Goal: Task Accomplishment & Management: Use online tool/utility

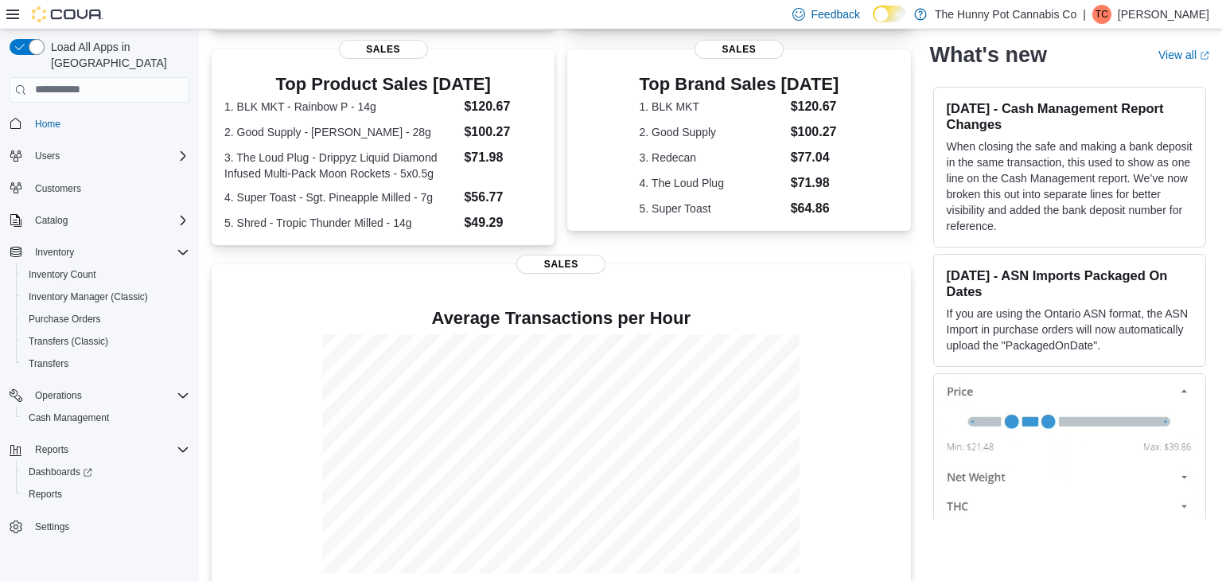
scroll to position [330, 0]
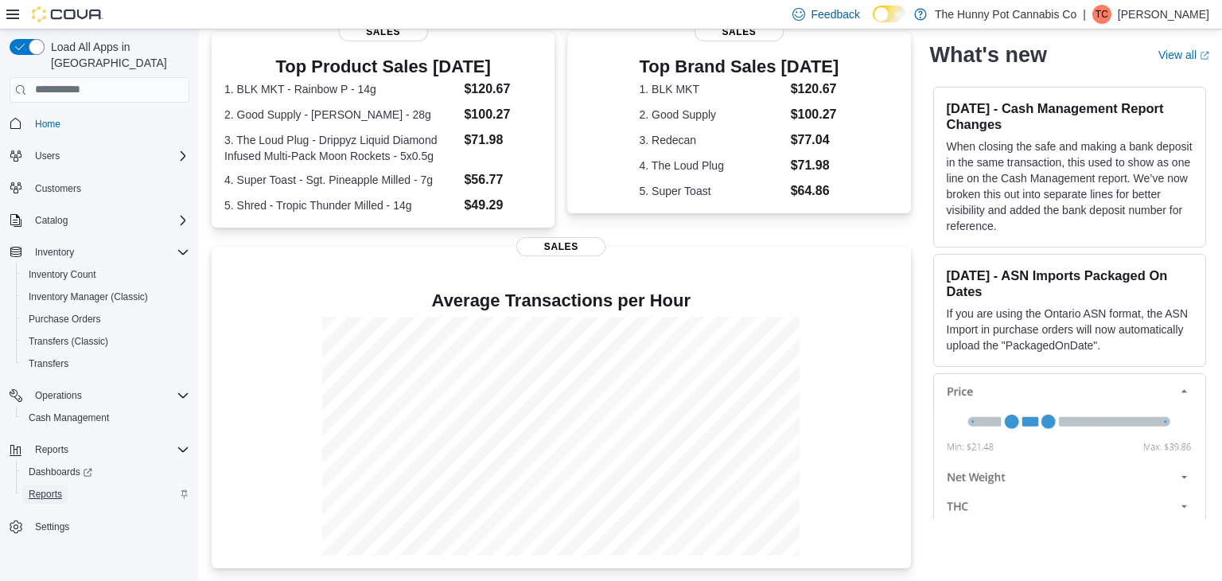
click at [41, 488] on span "Reports" at bounding box center [45, 494] width 33 height 13
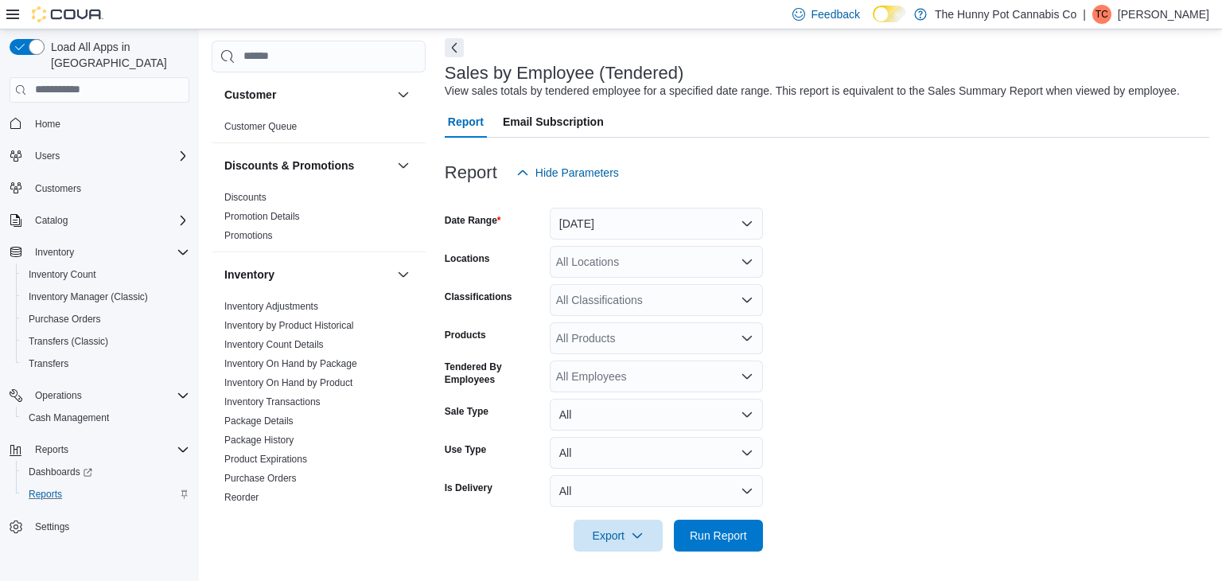
scroll to position [70, 0]
click at [700, 223] on button "[DATE]" at bounding box center [656, 222] width 213 height 32
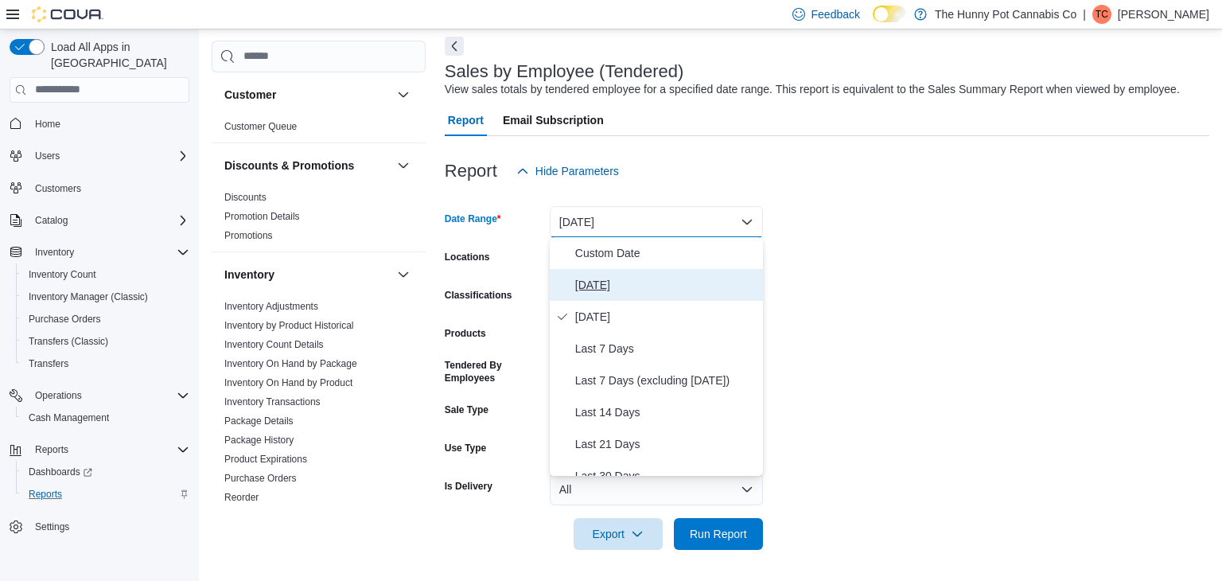
click at [616, 276] on span "[DATE]" at bounding box center [665, 284] width 181 height 19
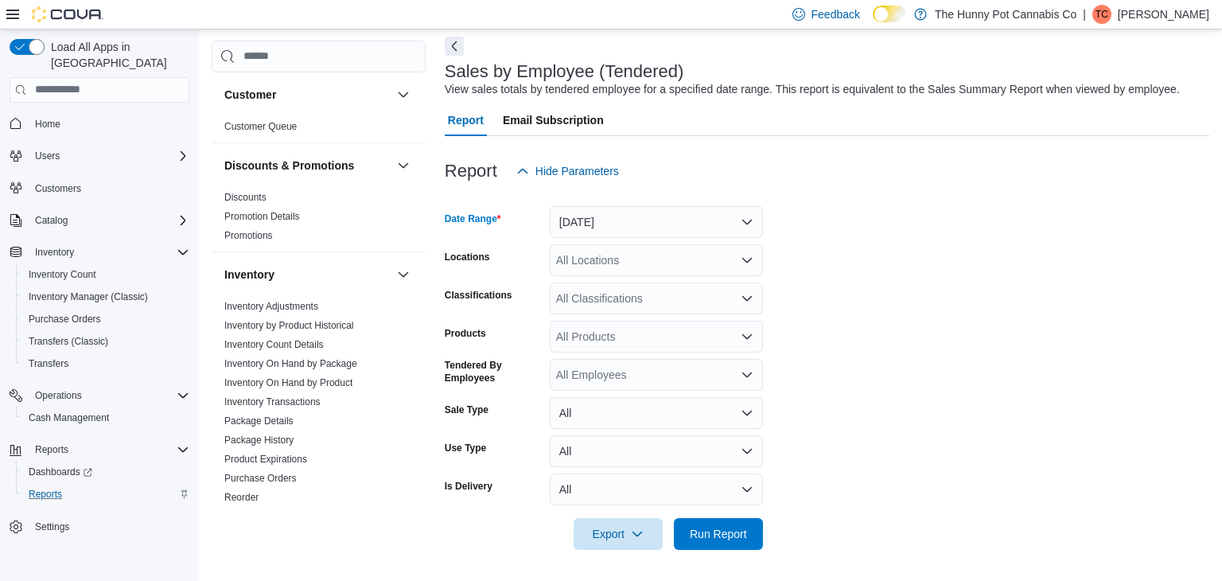
click at [641, 262] on div "All Locations" at bounding box center [656, 260] width 213 height 32
type input "***"
click at [644, 279] on span "[STREET_ADDRESS]" at bounding box center [647, 287] width 110 height 16
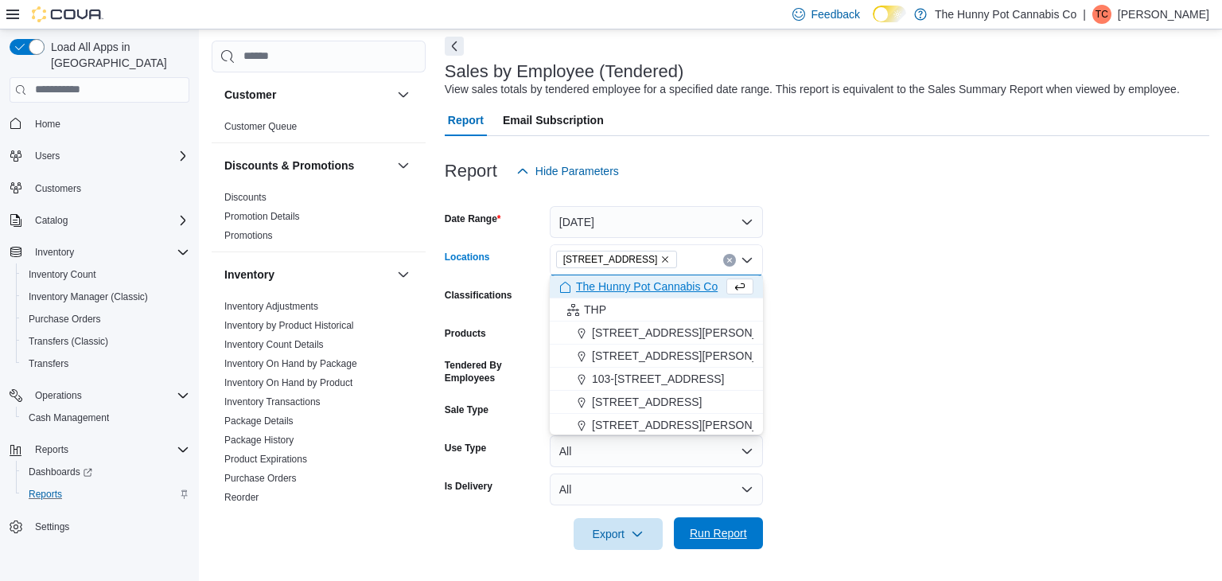
click at [711, 519] on span "Run Report" at bounding box center [719, 533] width 70 height 32
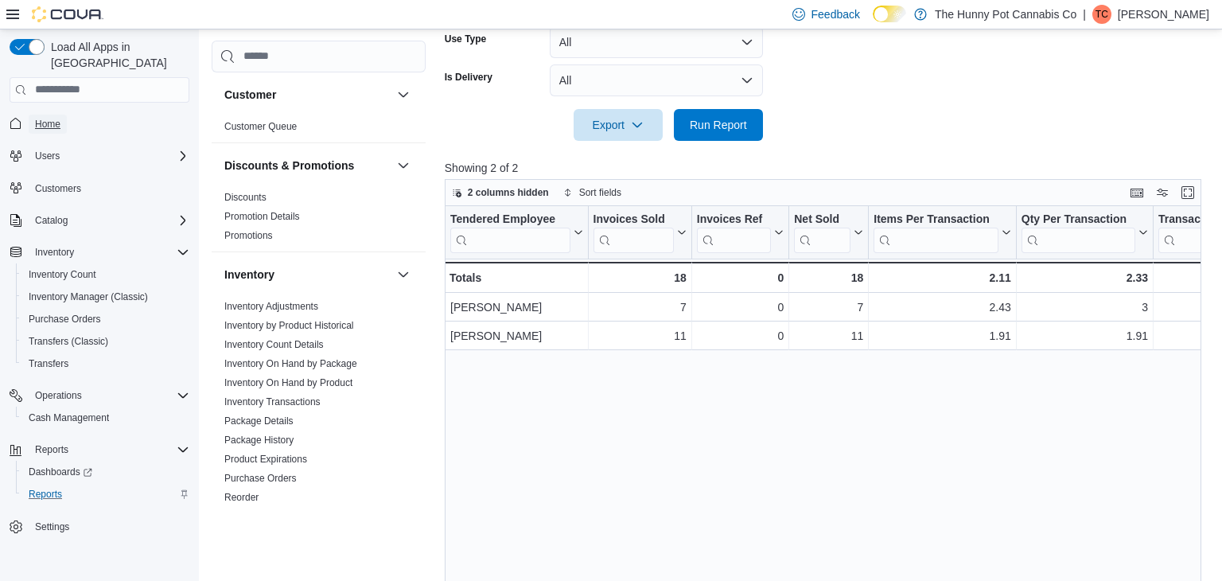
click at [37, 115] on span "Home" at bounding box center [47, 124] width 25 height 19
